Goal: Navigation & Orientation: Find specific page/section

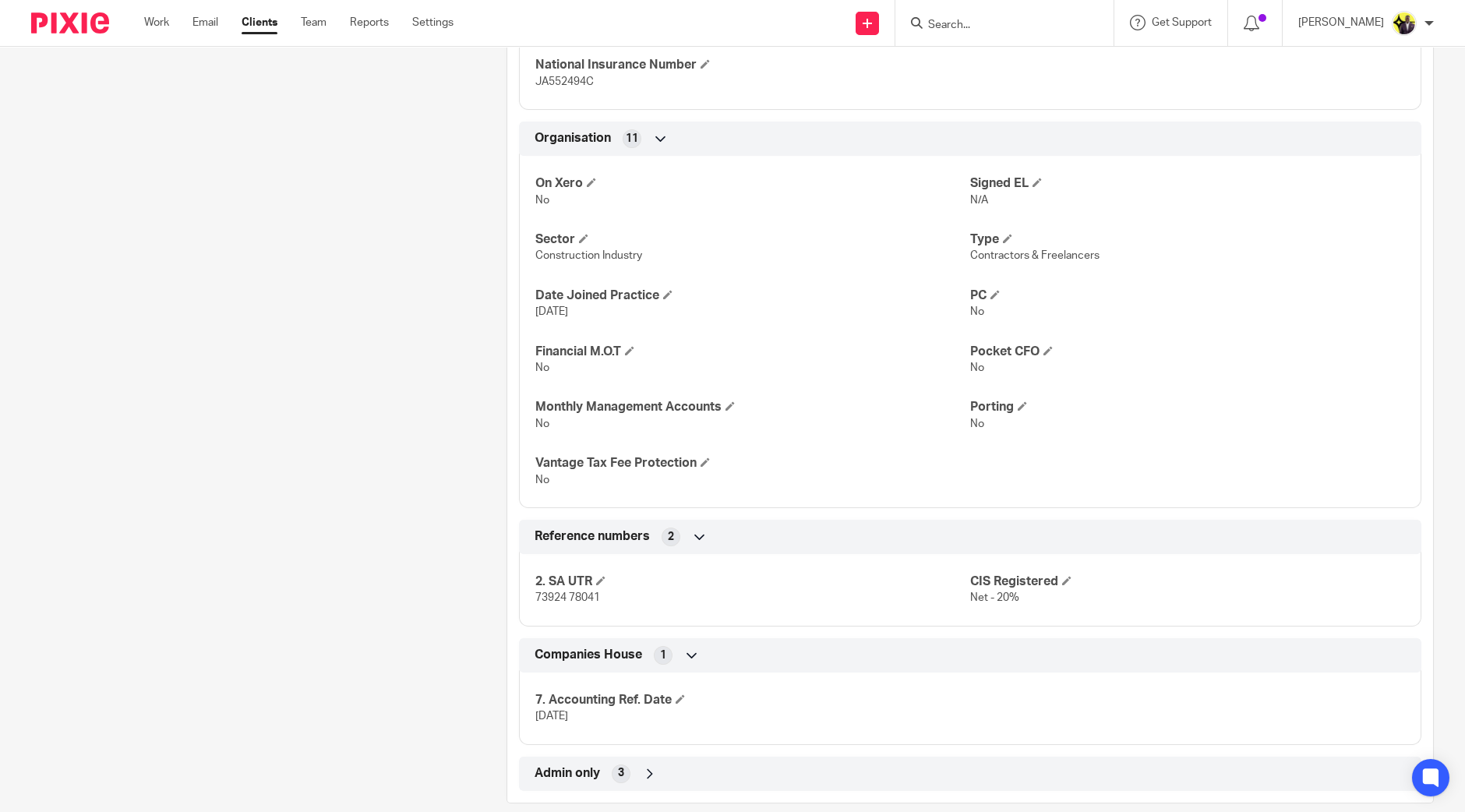
click at [280, 316] on div "Client contacts [PERSON_NAME] (Controls Software Engineer) 07885 296 057 [EMAIL…" at bounding box center [245, 57] width 475 height 1493
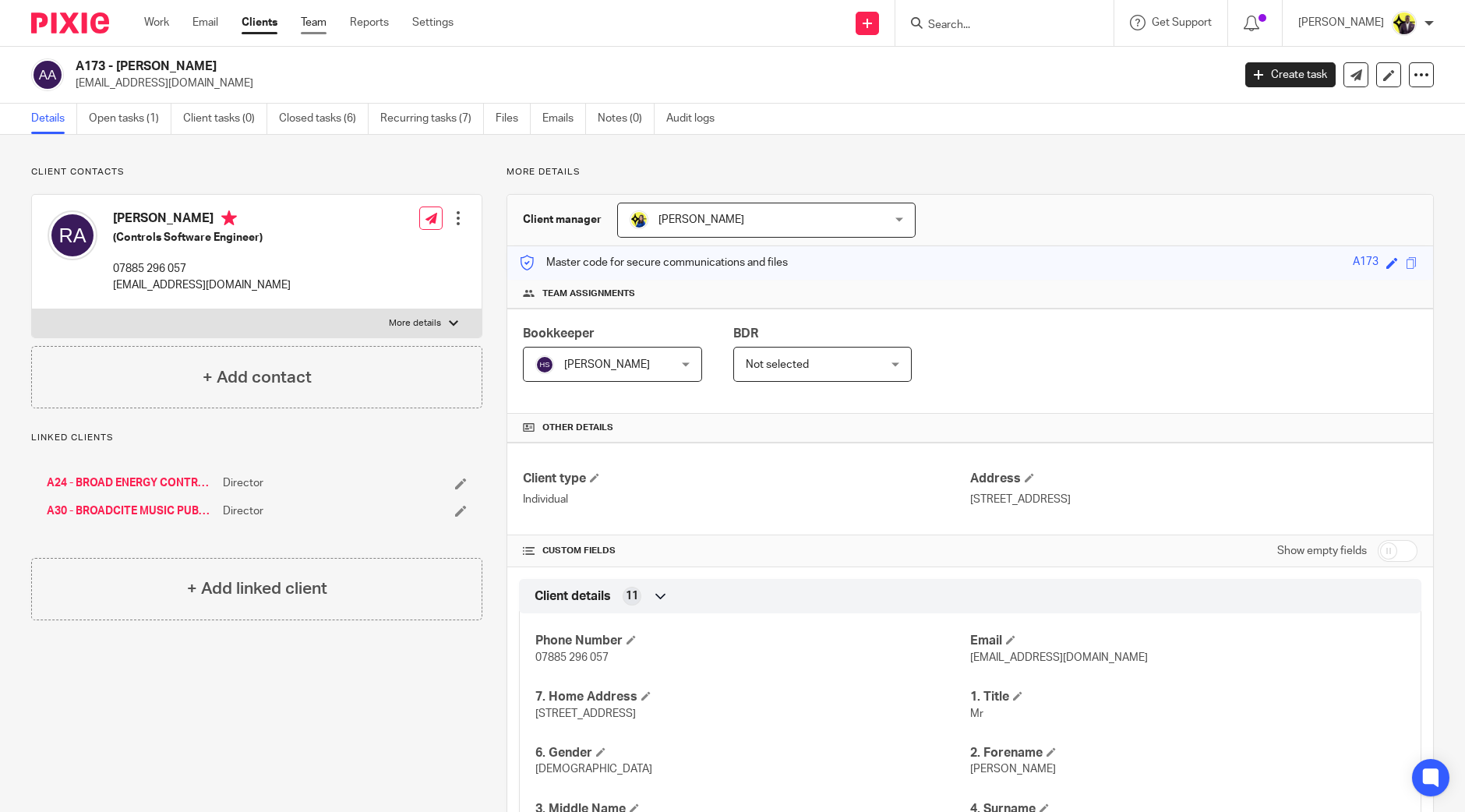
click at [319, 23] on link "Team" at bounding box center [314, 22] width 26 height 16
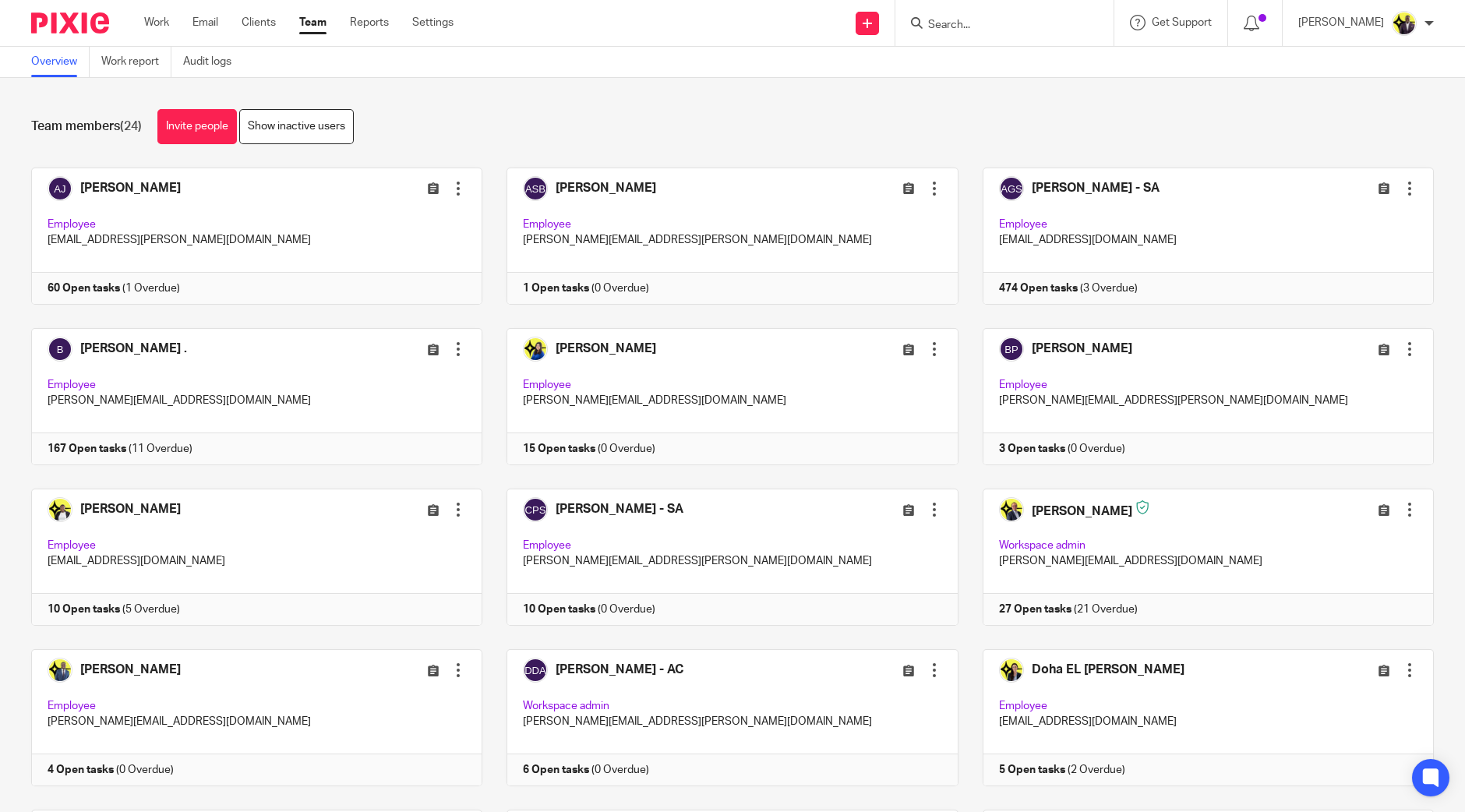
scroll to position [668, 0]
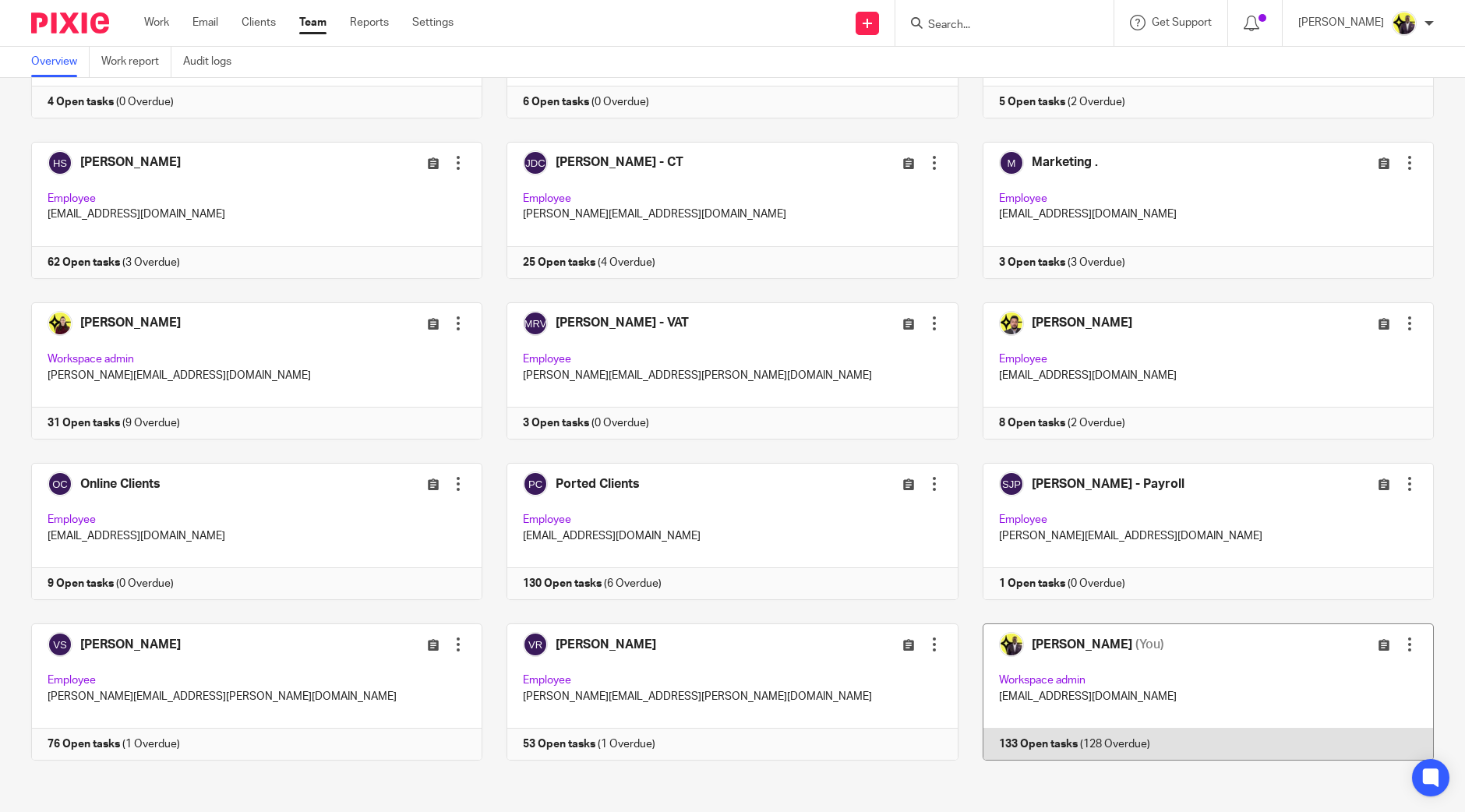
click at [999, 672] on link at bounding box center [1197, 692] width 475 height 137
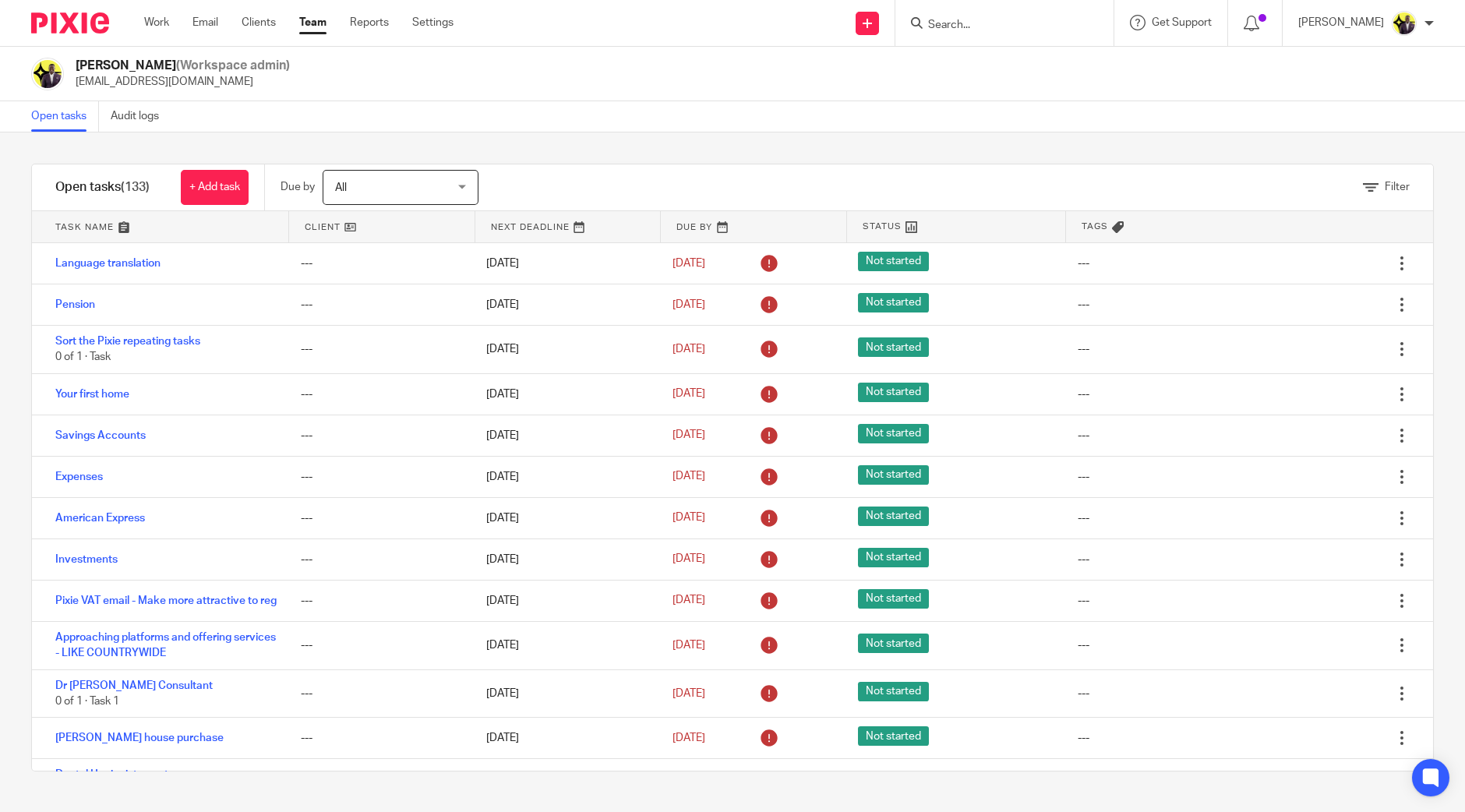
scroll to position [9113, 0]
